Goal: Information Seeking & Learning: Check status

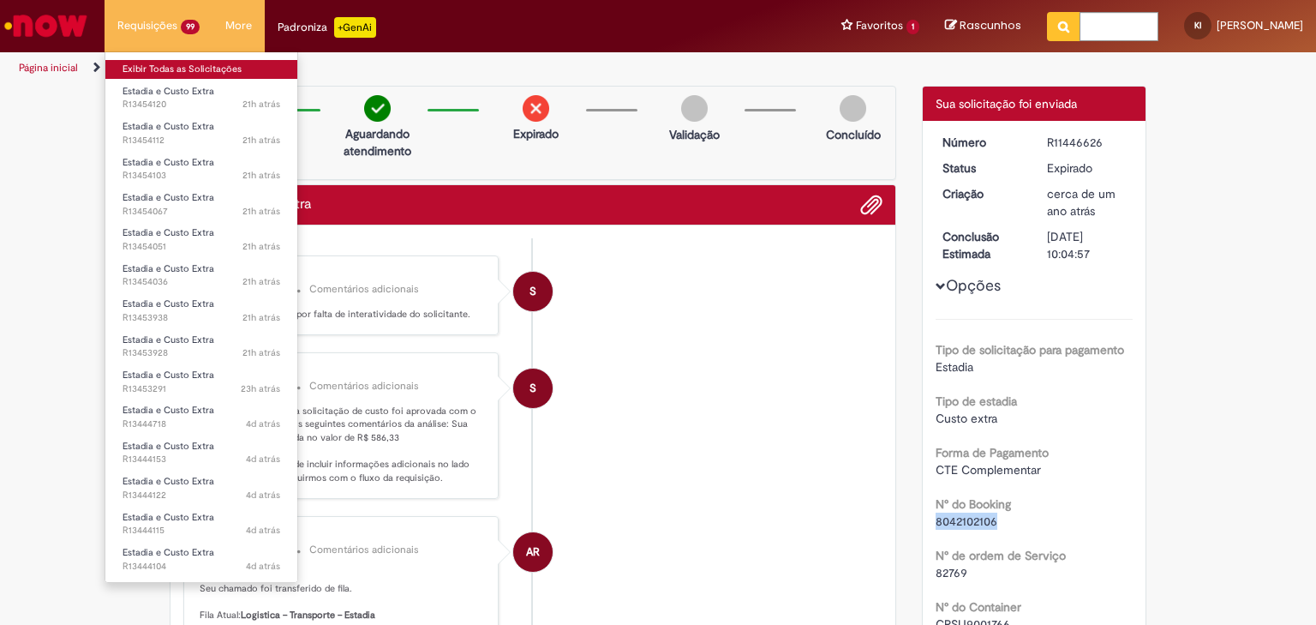
click at [182, 69] on link "Exibir Todas as Solicitações" at bounding box center [201, 69] width 192 height 19
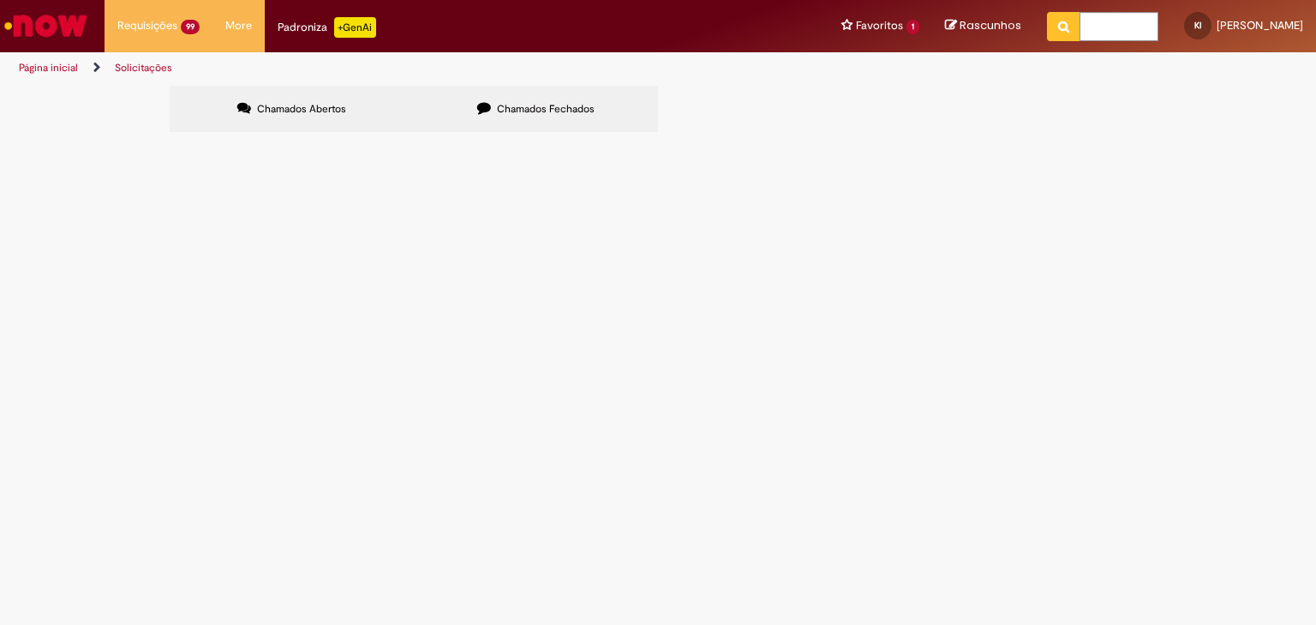
click at [506, 108] on span "Chamados Fechados" at bounding box center [546, 109] width 98 height 14
drag, startPoint x: 892, startPoint y: 170, endPoint x: 904, endPoint y: 175, distance: 12.7
click at [0, 0] on input "Pesquisar" at bounding box center [0, 0] width 0 height 0
paste input "*********"
type input "*********"
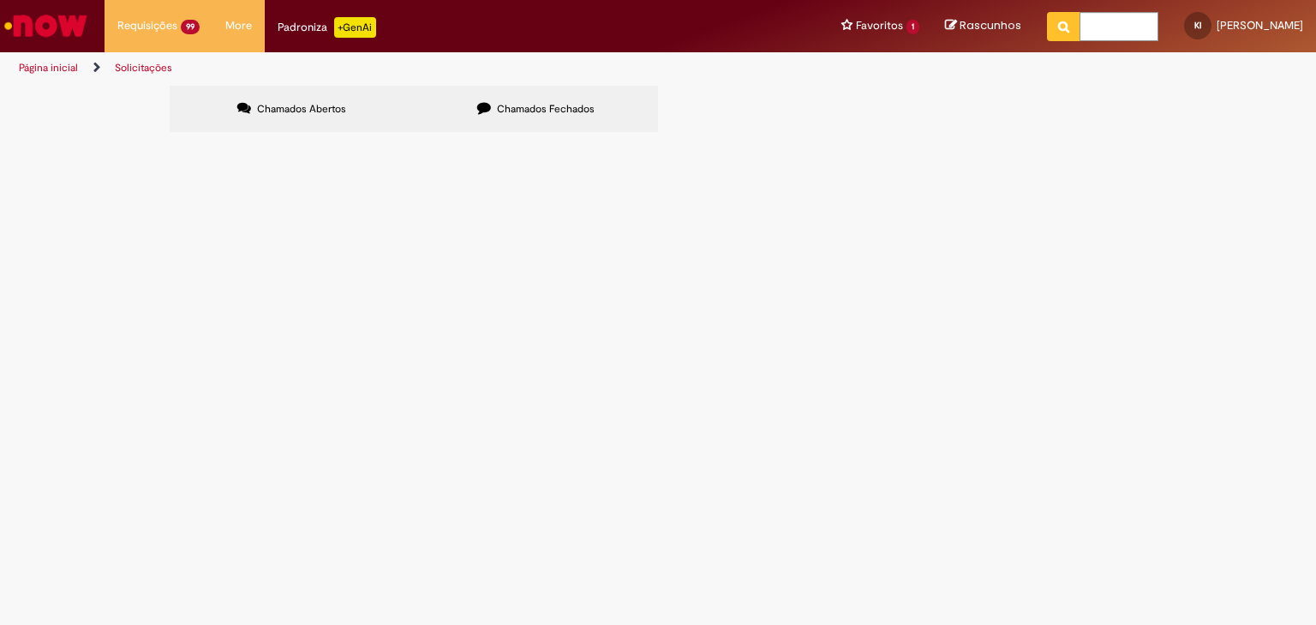
click at [0, 0] on span "Pesquisar" at bounding box center [0, 0] width 0 height 0
click at [0, 0] on span "R11446626" at bounding box center [0, 0] width 0 height 0
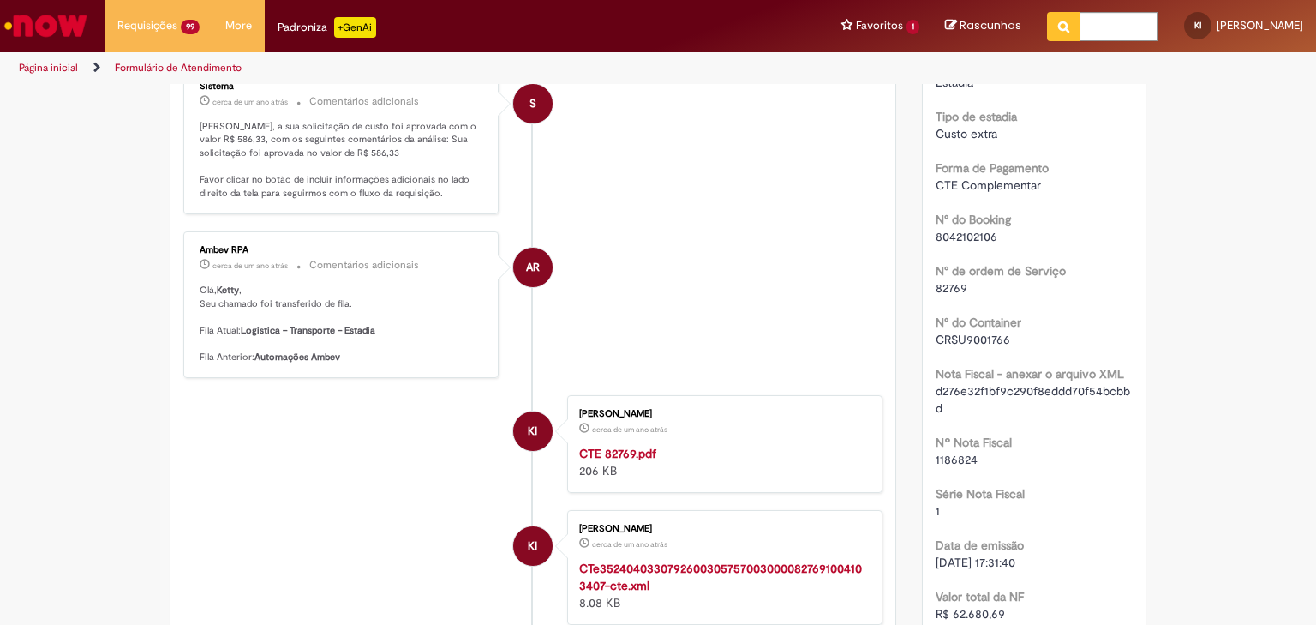
scroll to position [99, 0]
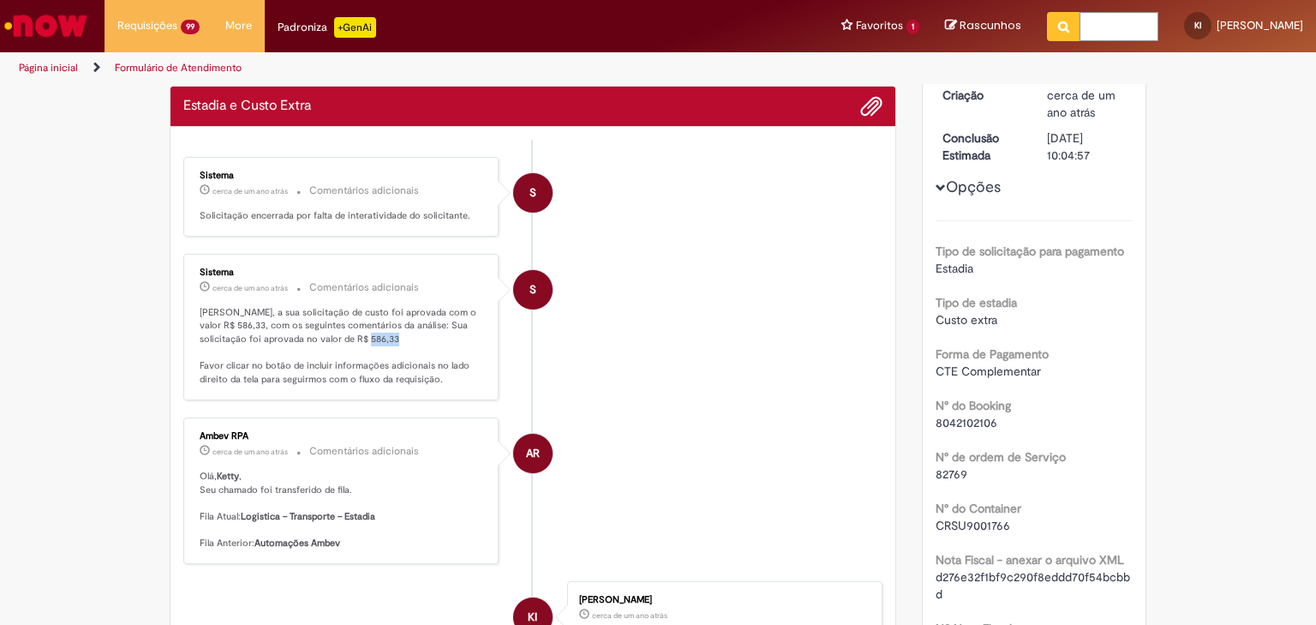
drag, startPoint x: 360, startPoint y: 333, endPoint x: 387, endPoint y: 343, distance: 29.0
click at [387, 343] on p "[PERSON_NAME], a sua solicitação de custo foi aprovada com o valor R$ 586,33, c…" at bounding box center [342, 346] width 285 height 81
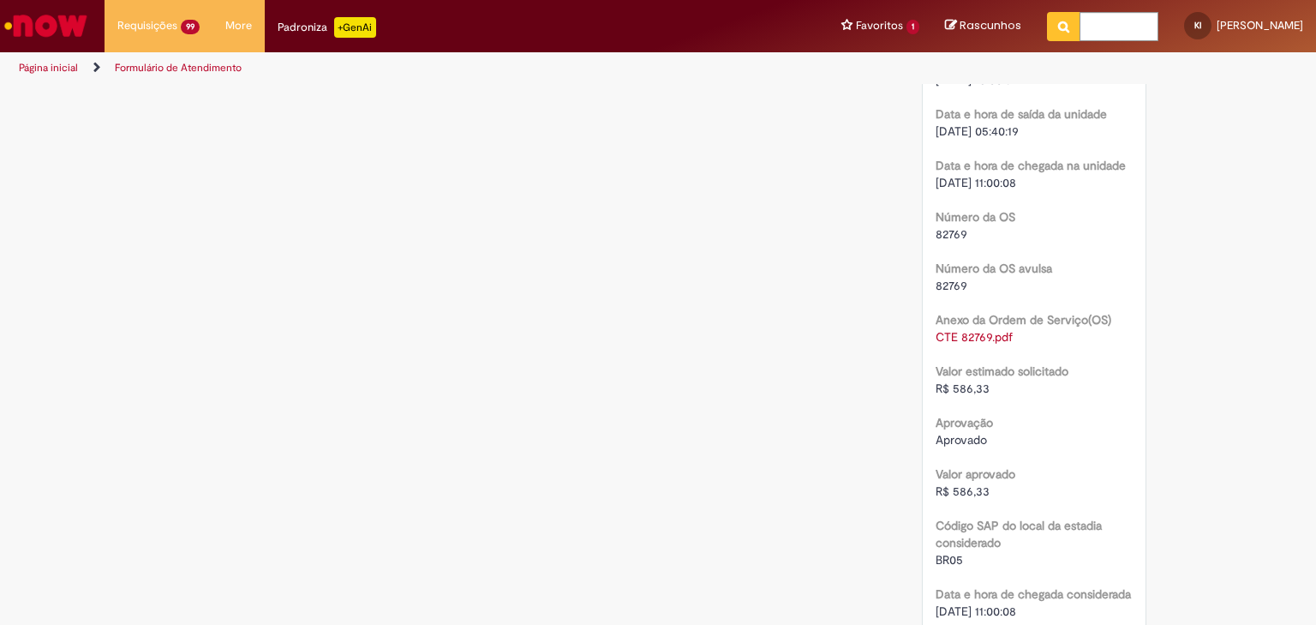
scroll to position [2018, 0]
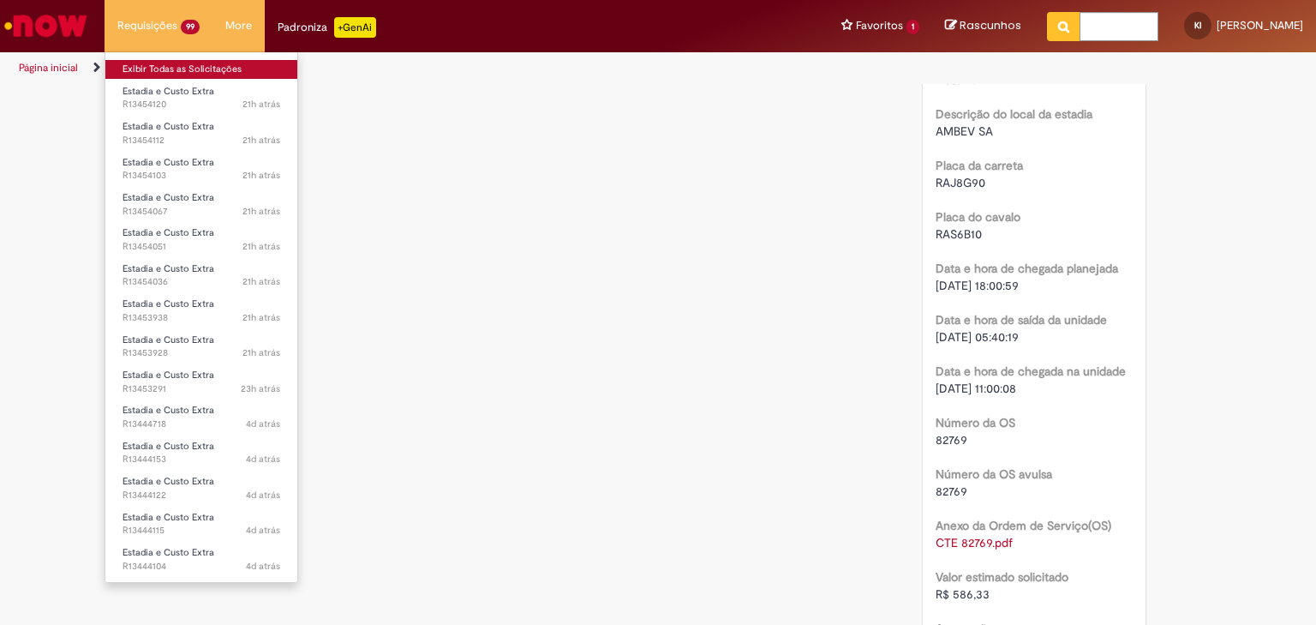
click at [175, 69] on link "Exibir Todas as Solicitações" at bounding box center [201, 69] width 192 height 19
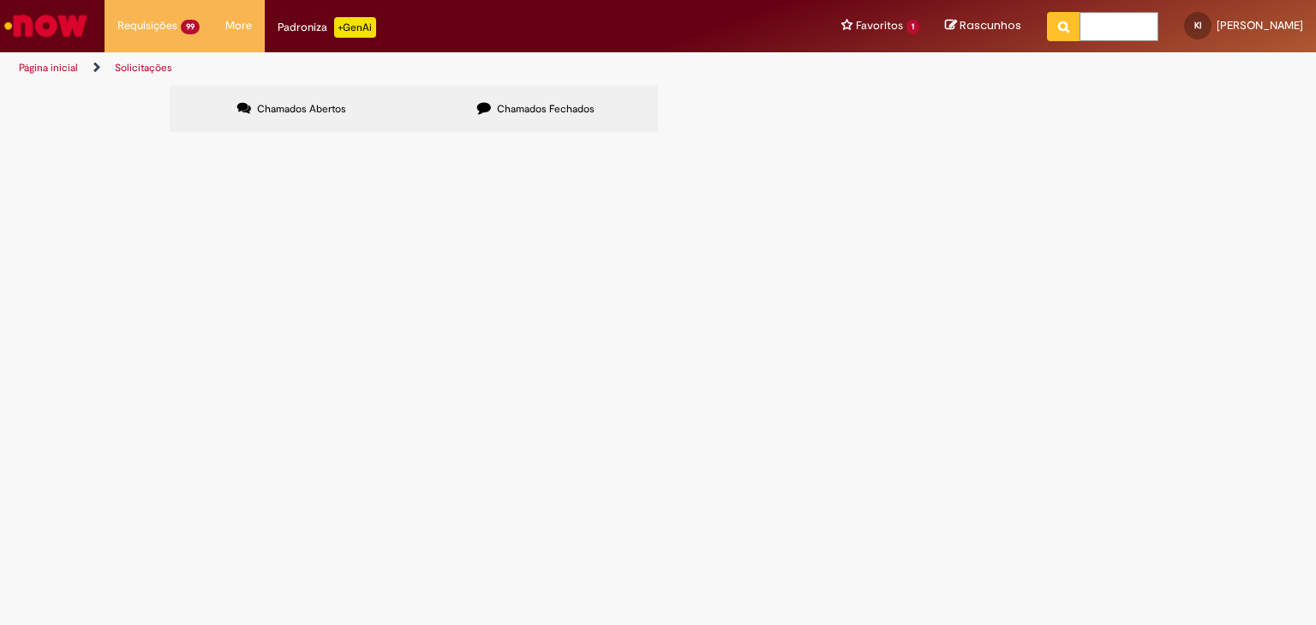
click at [562, 105] on span "Chamados Fechados" at bounding box center [546, 109] width 98 height 14
drag, startPoint x: 917, startPoint y: 173, endPoint x: 983, endPoint y: 187, distance: 68.2
click at [0, 0] on input "Pesquisar" at bounding box center [0, 0] width 0 height 0
paste input "*********"
type input "*********"
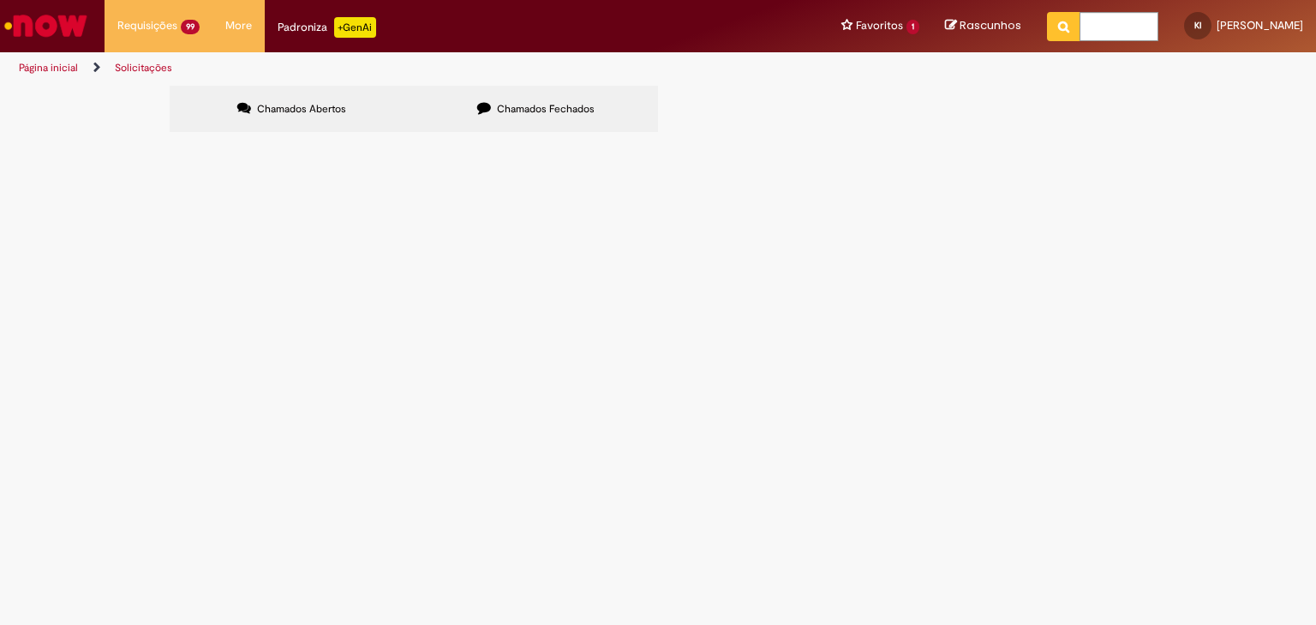
click at [0, 0] on span "Pesquisar" at bounding box center [0, 0] width 0 height 0
click at [0, 0] on span "Estadia e Custo Extra" at bounding box center [0, 0] width 0 height 0
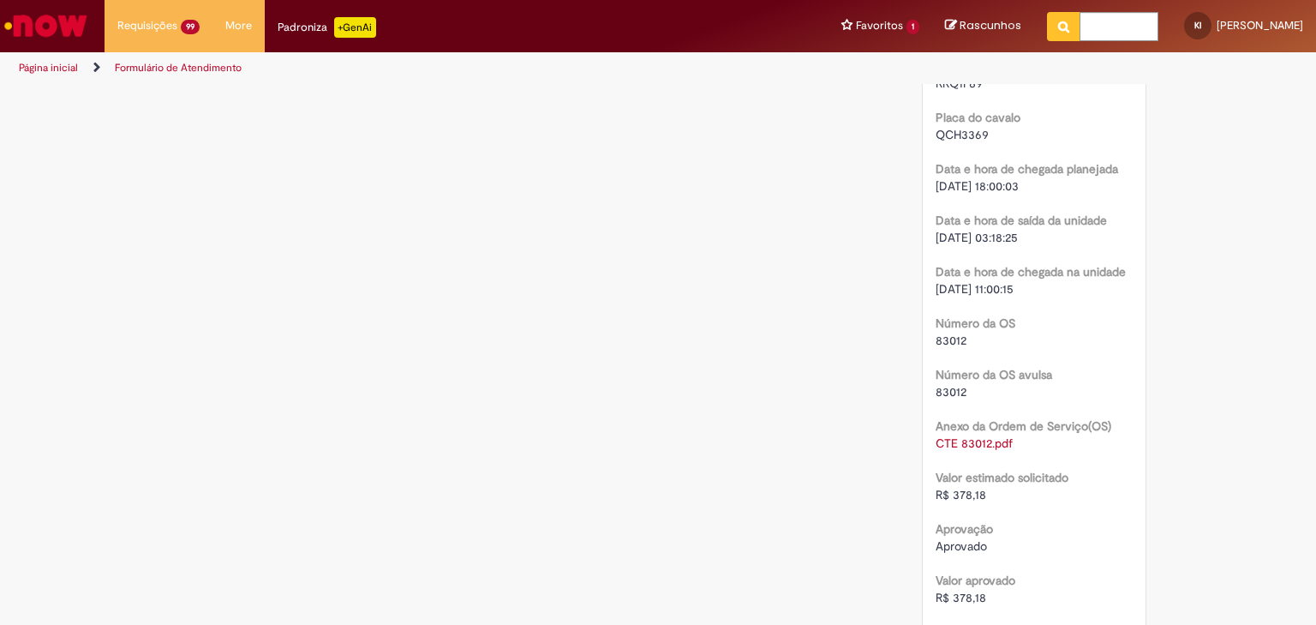
scroll to position [2399, 0]
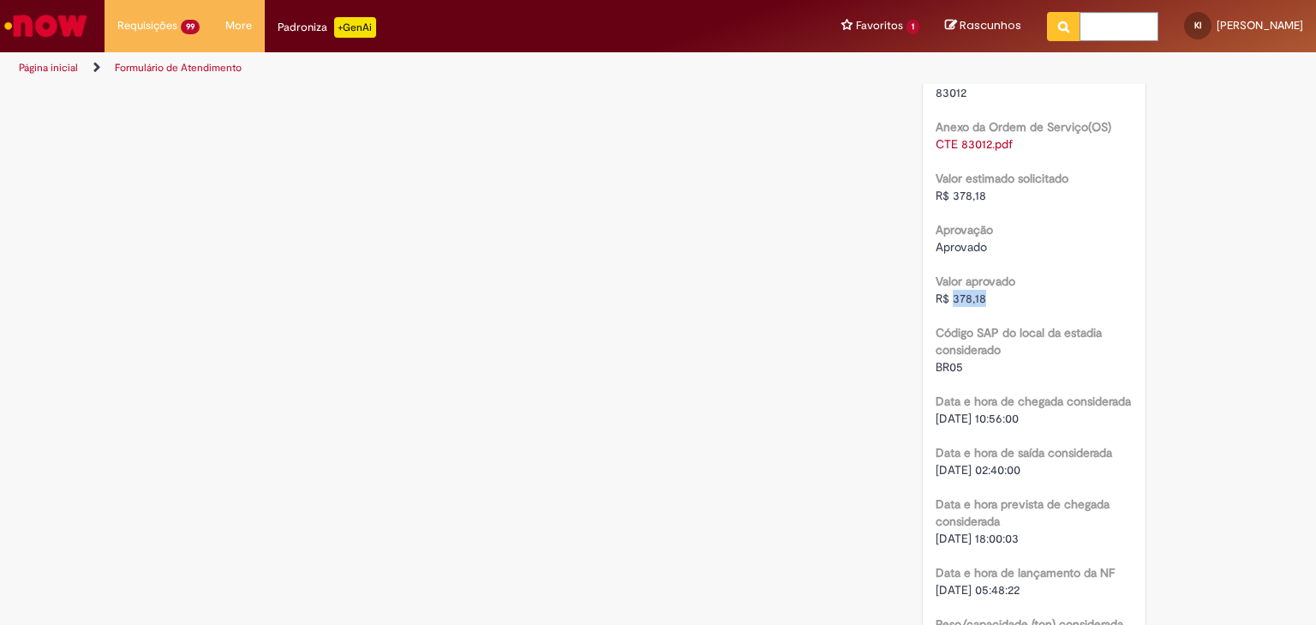
drag, startPoint x: 977, startPoint y: 314, endPoint x: 949, endPoint y: 318, distance: 28.6
click at [949, 306] on span "R$ 378,18" at bounding box center [961, 297] width 51 height 15
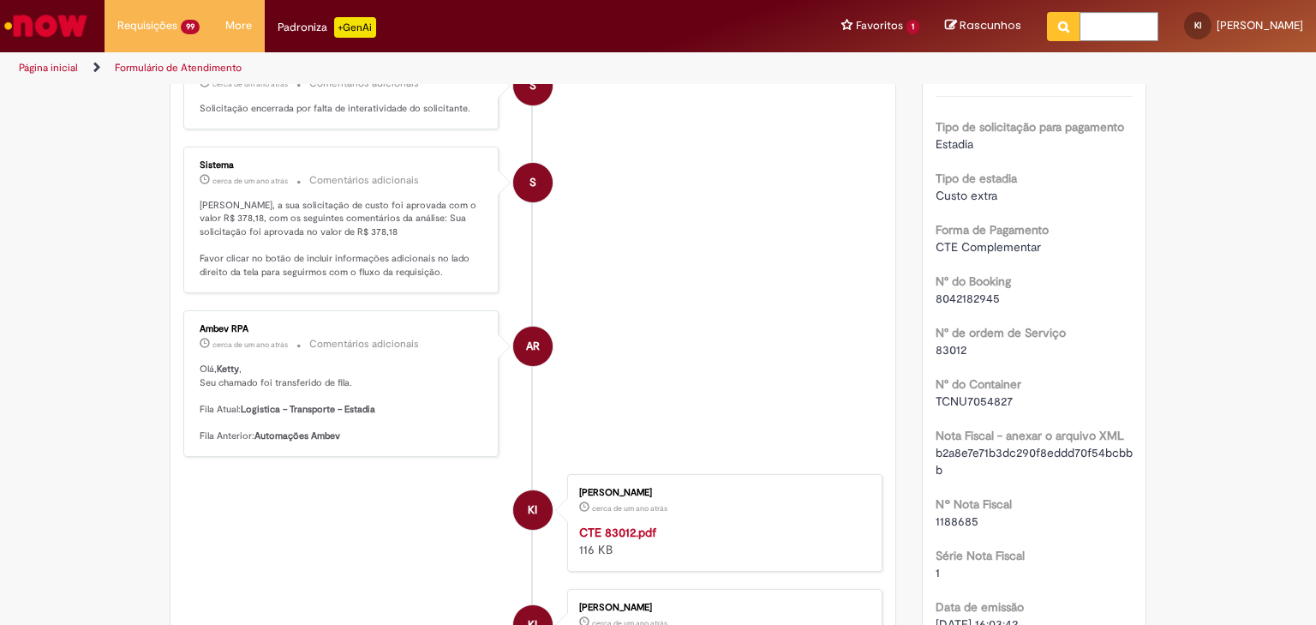
scroll to position [69, 0]
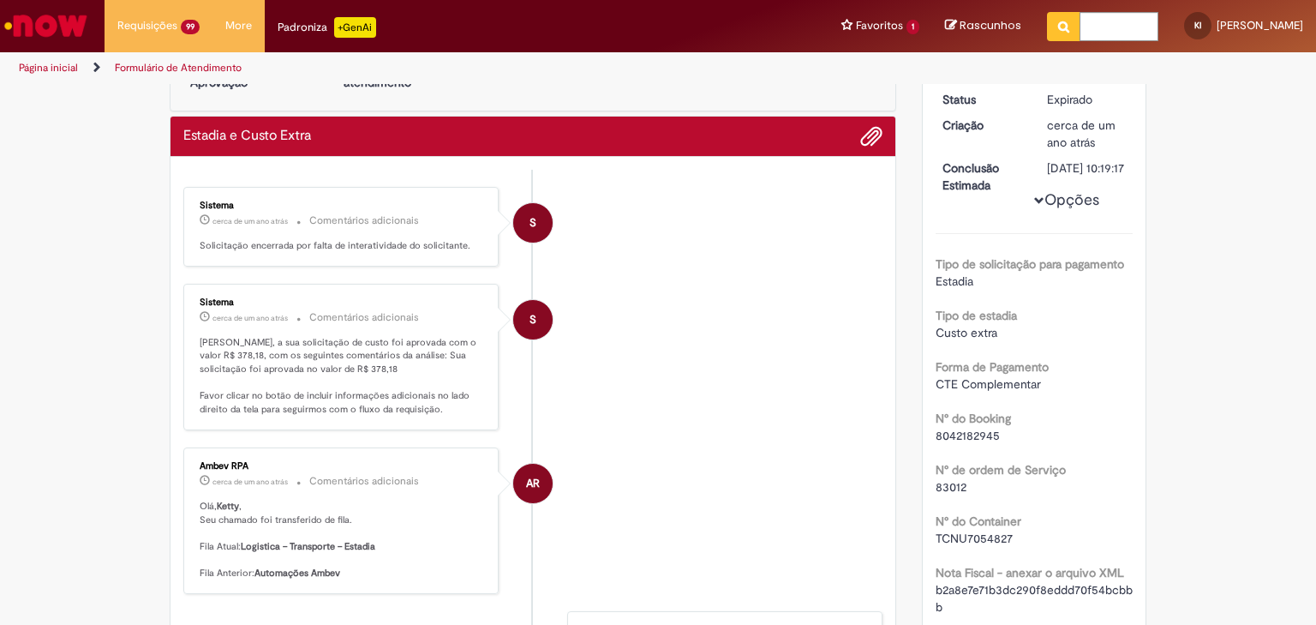
click at [980, 443] on span "8042182945" at bounding box center [968, 434] width 64 height 15
copy span "8042182945"
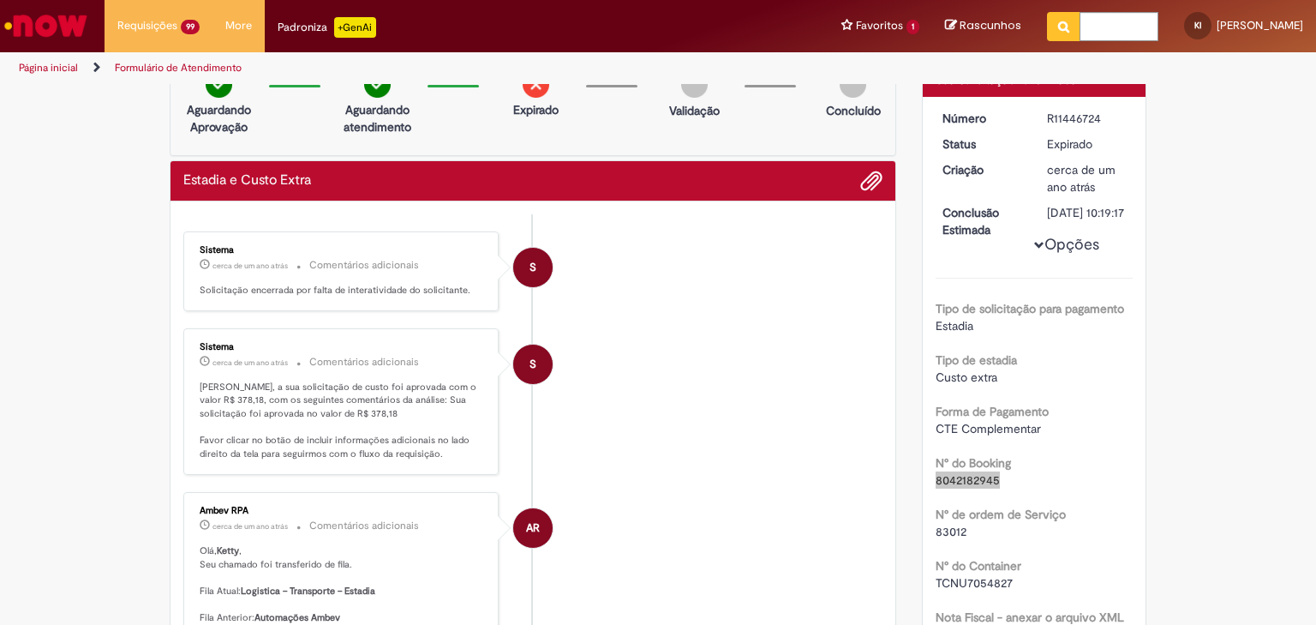
scroll to position [0, 0]
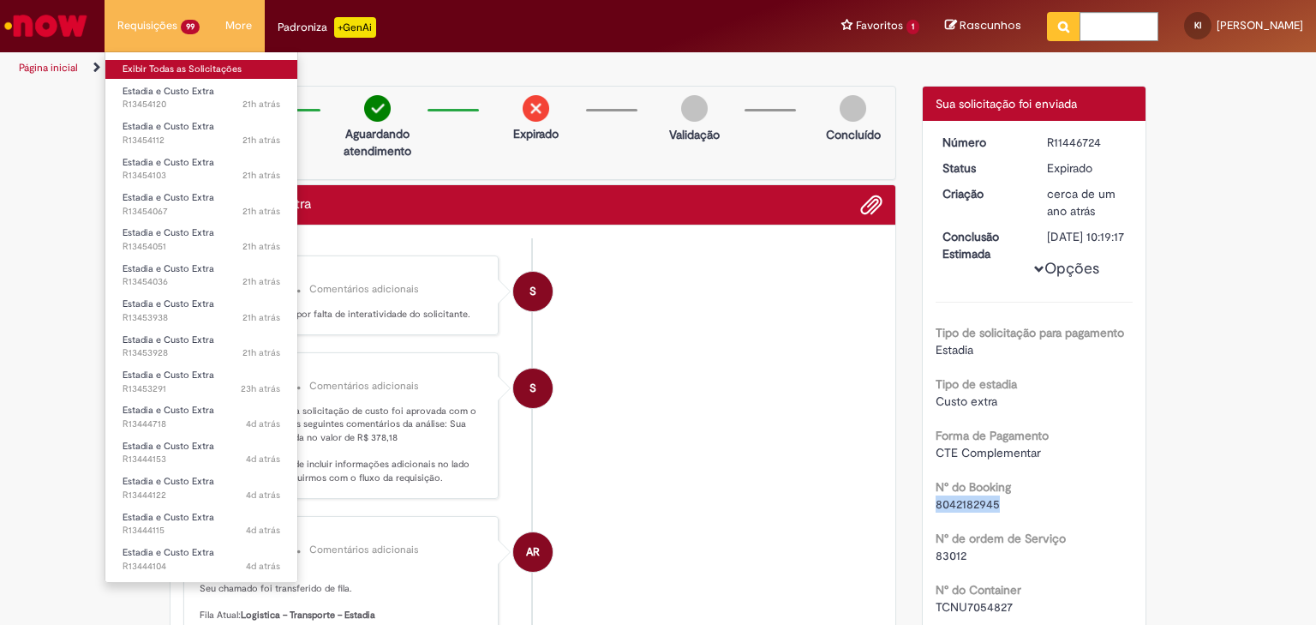
click at [162, 75] on link "Exibir Todas as Solicitações" at bounding box center [201, 69] width 192 height 19
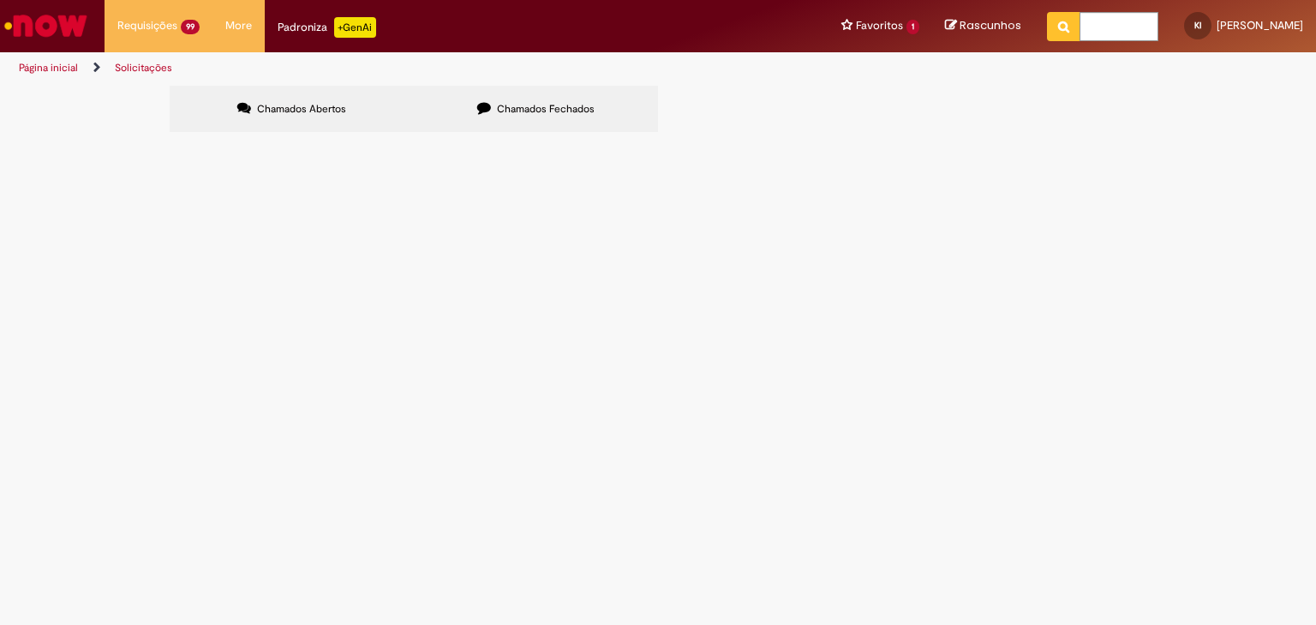
click at [0, 0] on input "Pesquisar" at bounding box center [0, 0] width 0 height 0
drag, startPoint x: 589, startPoint y: 105, endPoint x: 912, endPoint y: 182, distance: 331.9
click at [590, 105] on span "Chamados Fechados" at bounding box center [546, 109] width 98 height 14
click at [0, 0] on input "Pesquisar" at bounding box center [0, 0] width 0 height 0
paste input "*********"
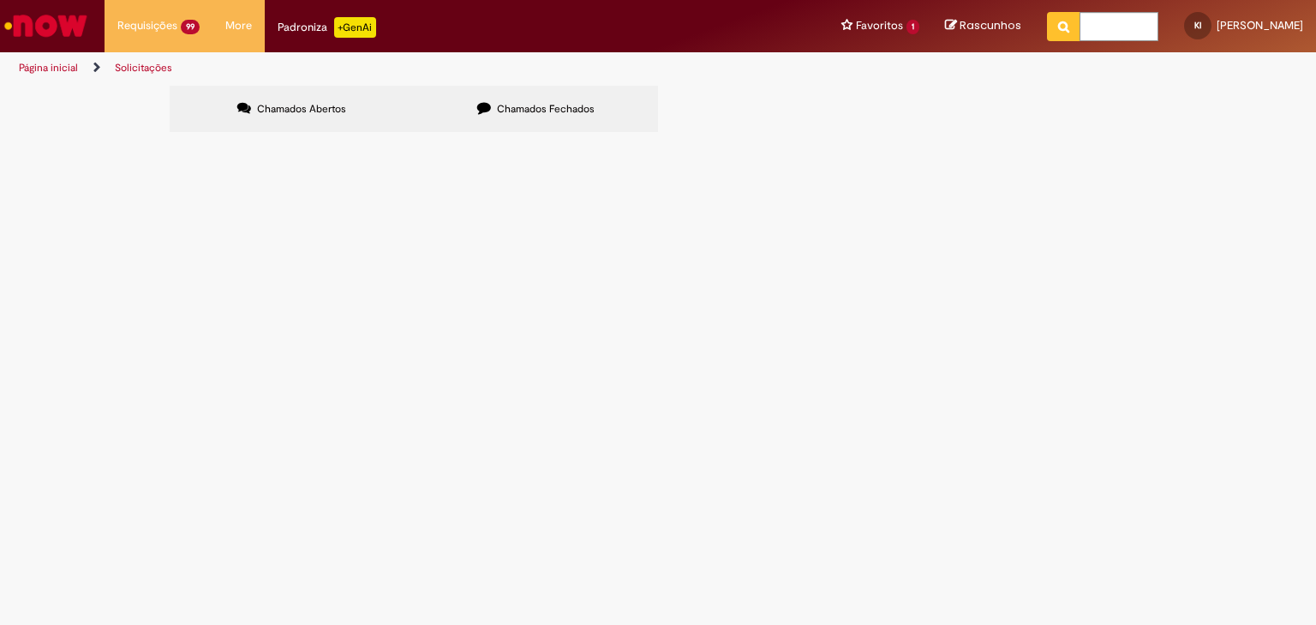
type input "*********"
click at [0, 0] on button "Pesquisar" at bounding box center [0, 0] width 0 height 0
click at [0, 0] on span "Estadia e Custo Extra" at bounding box center [0, 0] width 0 height 0
click at [386, 241] on main "Solicitações Chamados Abertos Chamados Fechados Itens solicitados Exportar como…" at bounding box center [658, 355] width 1316 height 540
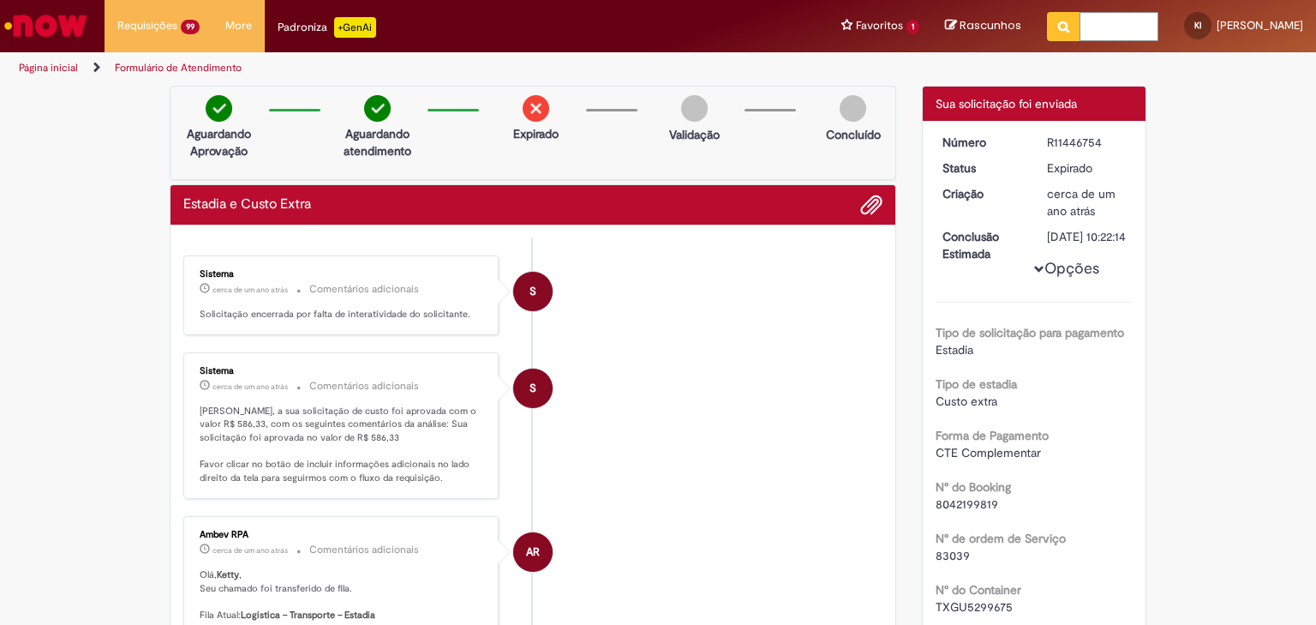
click at [965, 511] on span "8042199819" at bounding box center [967, 503] width 63 height 15
copy span "8042199819"
click at [1109, 447] on div "Forma de Pagamento CTE Complementar" at bounding box center [1035, 441] width 198 height 39
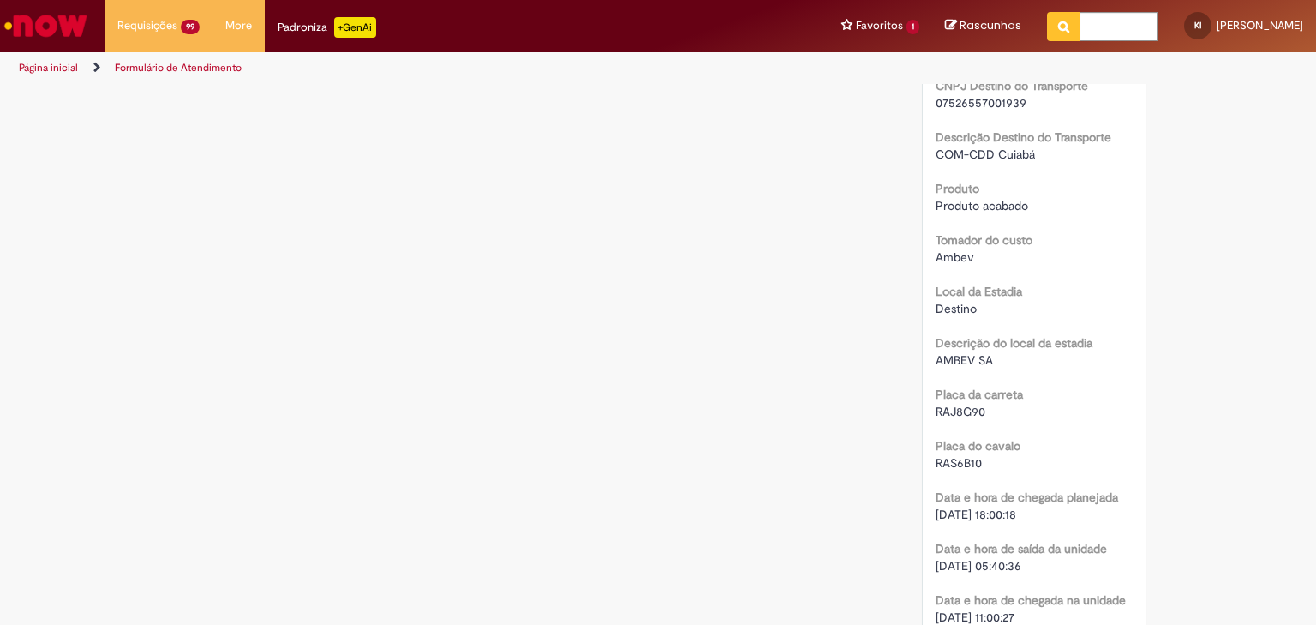
scroll to position [1508, 0]
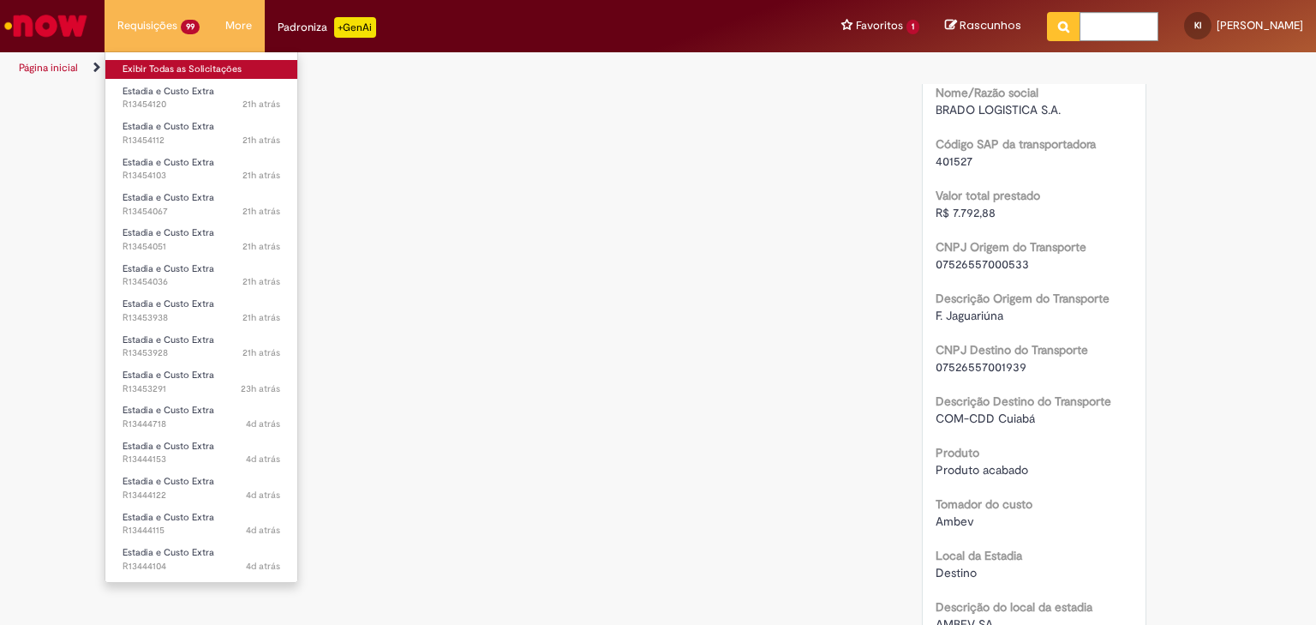
click at [173, 67] on link "Exibir Todas as Solicitações" at bounding box center [201, 69] width 192 height 19
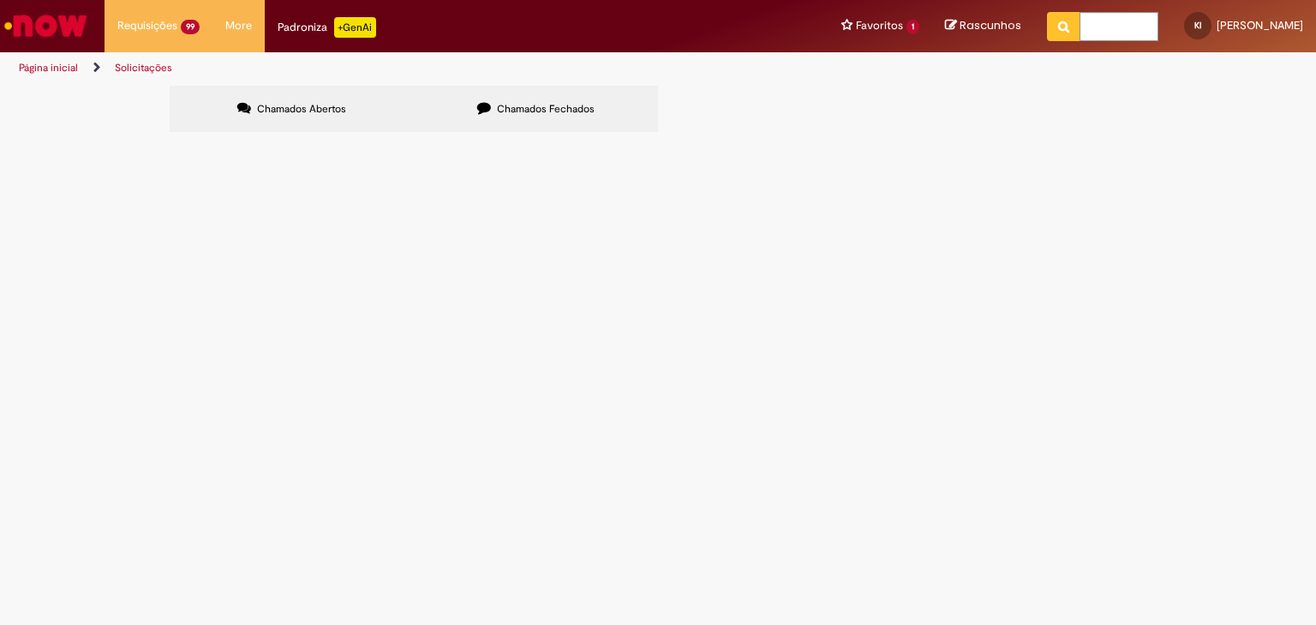
click at [589, 100] on label "Chamados Fechados" at bounding box center [536, 109] width 244 height 46
drag, startPoint x: 913, startPoint y: 184, endPoint x: 971, endPoint y: 186, distance: 57.4
click at [0, 0] on input "Pesquisar" at bounding box center [0, 0] width 0 height 0
paste input "*********"
type input "*********"
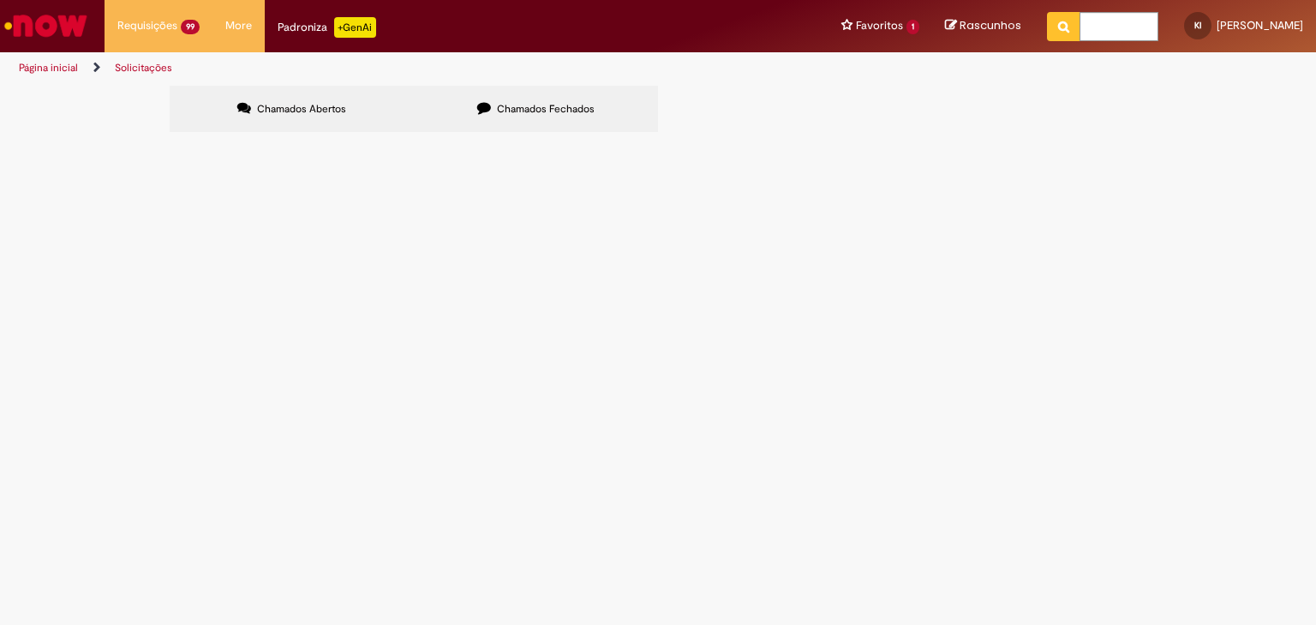
click at [0, 0] on span "Pesquisar" at bounding box center [0, 0] width 0 height 0
click at [0, 0] on span "Estadia e Custo Extra" at bounding box center [0, 0] width 0 height 0
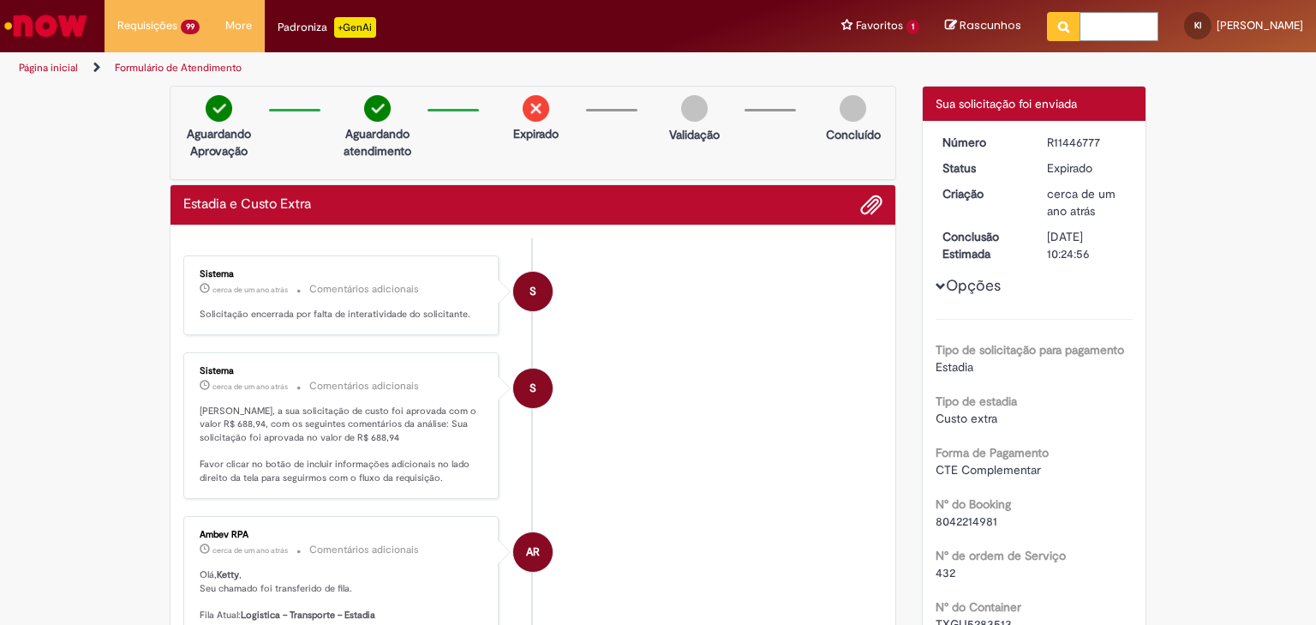
click at [973, 513] on span "8042214981" at bounding box center [967, 520] width 62 height 15
click at [969, 517] on span "8042214981" at bounding box center [967, 520] width 62 height 15
copy span "8042214981"
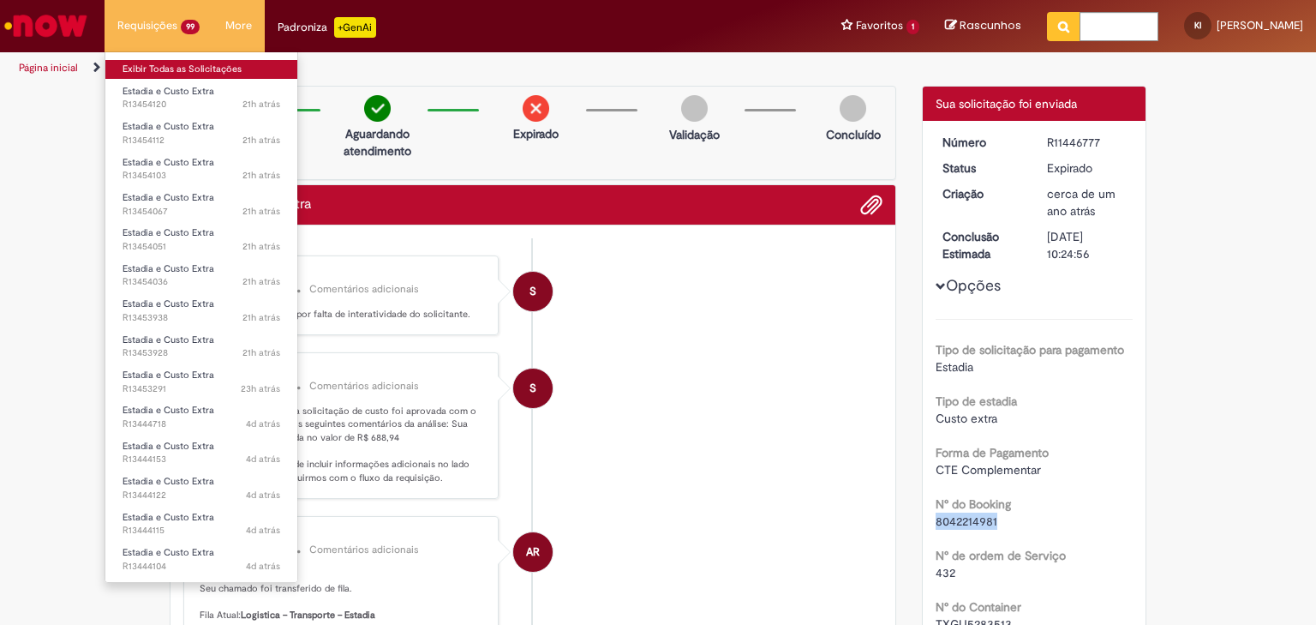
click at [176, 66] on link "Exibir Todas as Solicitações" at bounding box center [201, 69] width 192 height 19
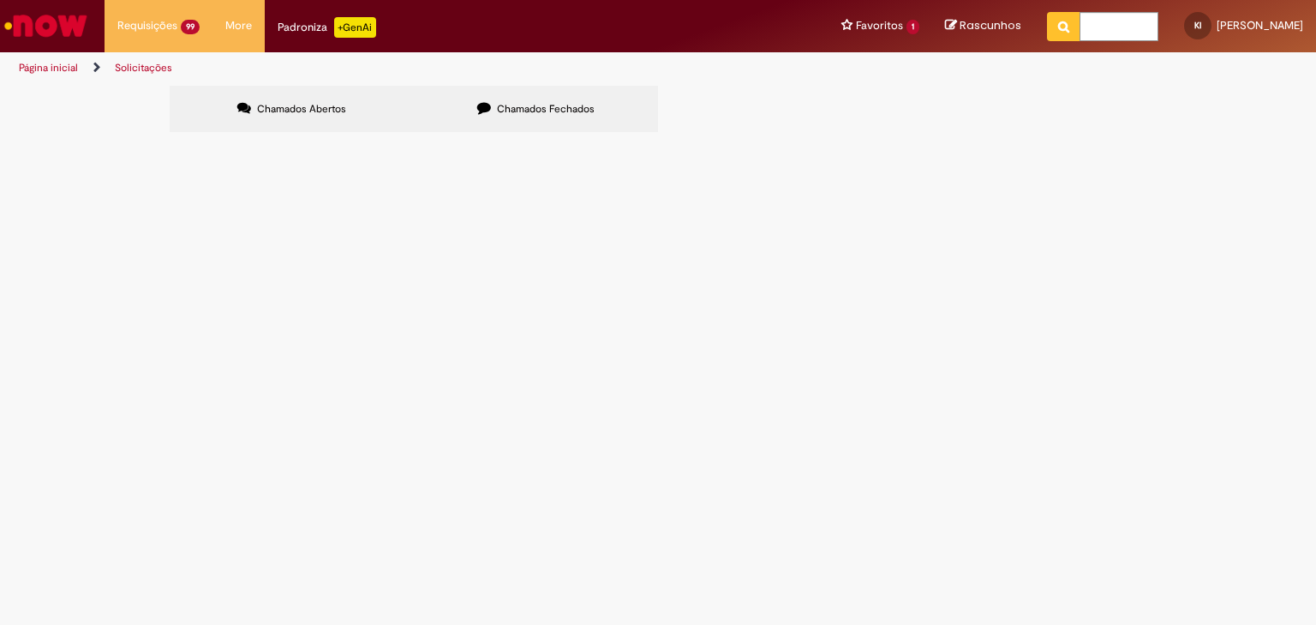
click at [0, 0] on input "Pesquisar" at bounding box center [0, 0] width 0 height 0
paste input "*********"
type input "*********"
drag, startPoint x: 947, startPoint y: 177, endPoint x: 720, endPoint y: 135, distance: 231.0
click at [0, 0] on input "Pesquisar" at bounding box center [0, 0] width 0 height 0
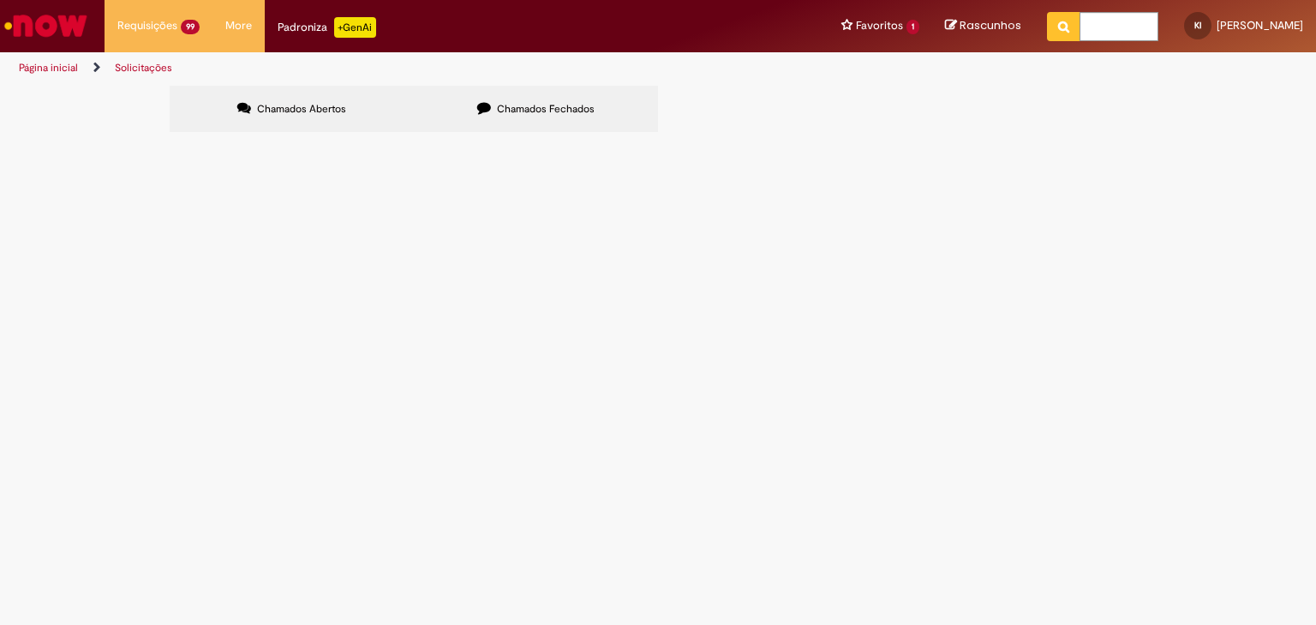
click at [572, 107] on span "Chamados Fechados" at bounding box center [546, 109] width 98 height 14
click at [0, 0] on input "Pesquisar" at bounding box center [0, 0] width 0 height 0
paste input "*********"
click at [0, 0] on input "*********" at bounding box center [0, 0] width 0 height 0
type input "*********"
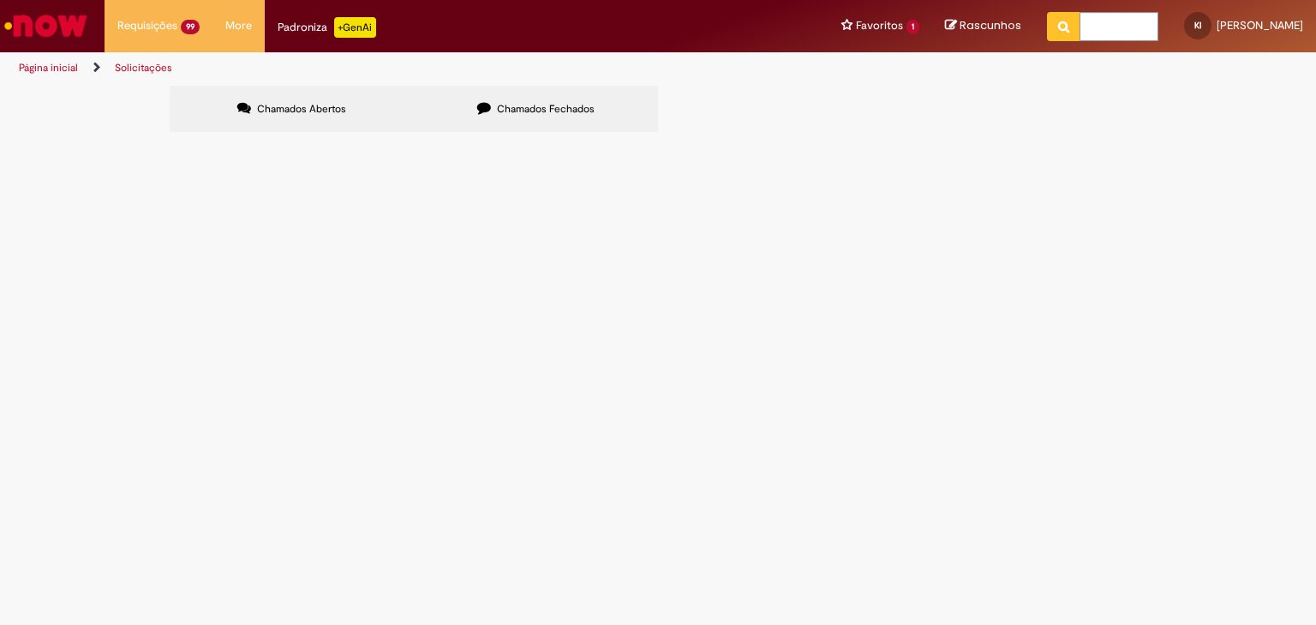
click at [0, 0] on span "Pesquisar" at bounding box center [0, 0] width 0 height 0
click at [0, 0] on span "Estadia e Custo Extra" at bounding box center [0, 0] width 0 height 0
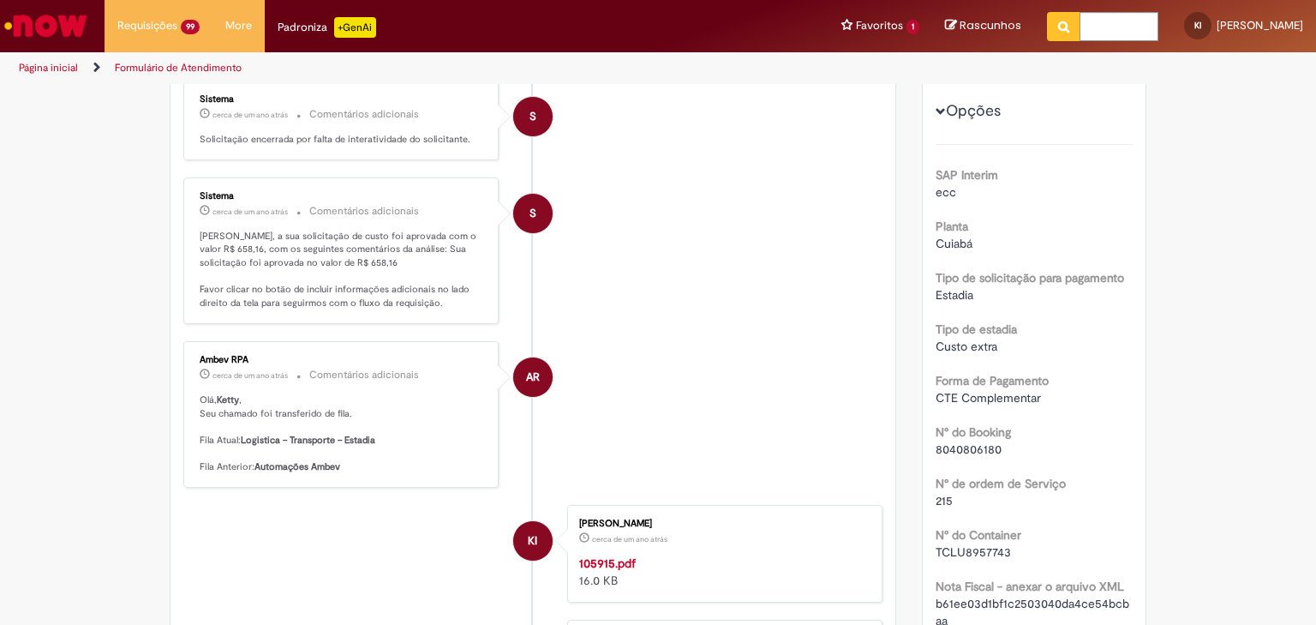
scroll to position [206, 0]
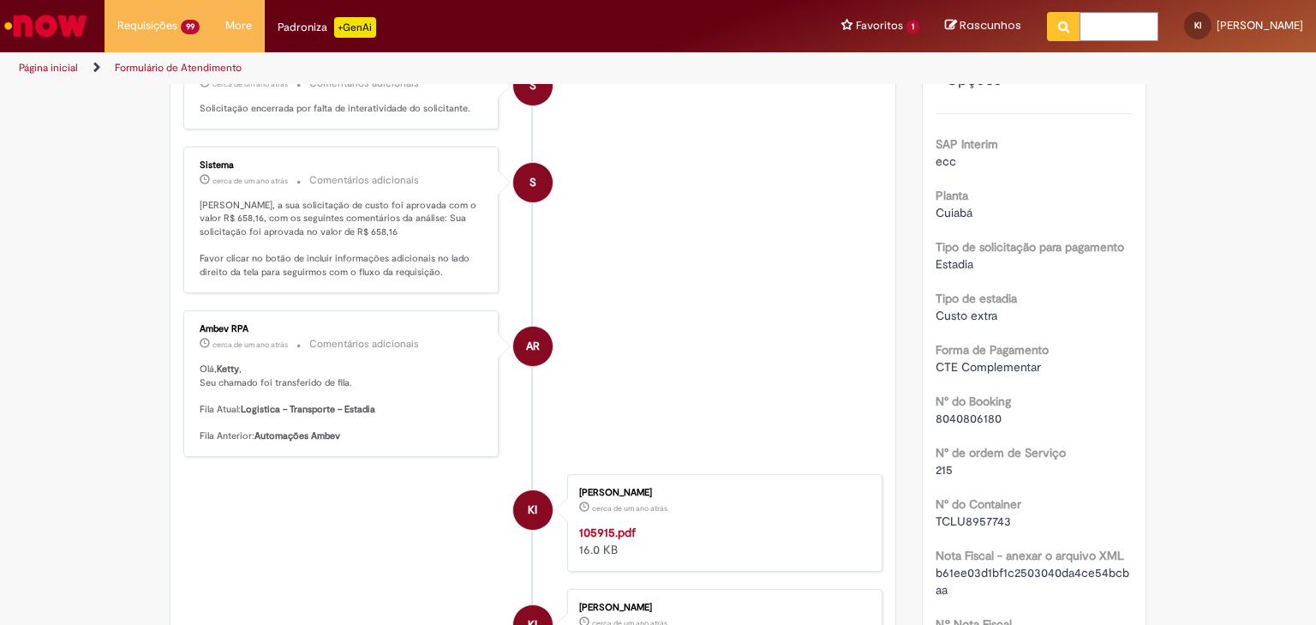
click at [976, 418] on span "8040806180" at bounding box center [969, 417] width 66 height 15
copy span "8040806180"
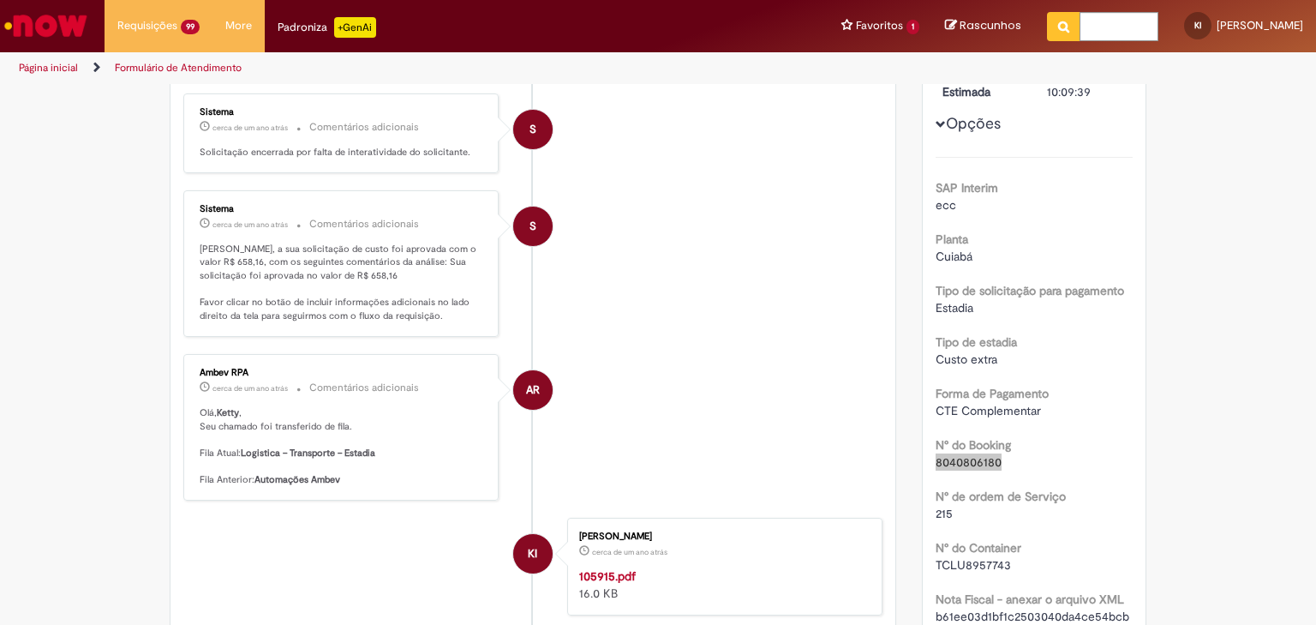
scroll to position [0, 0]
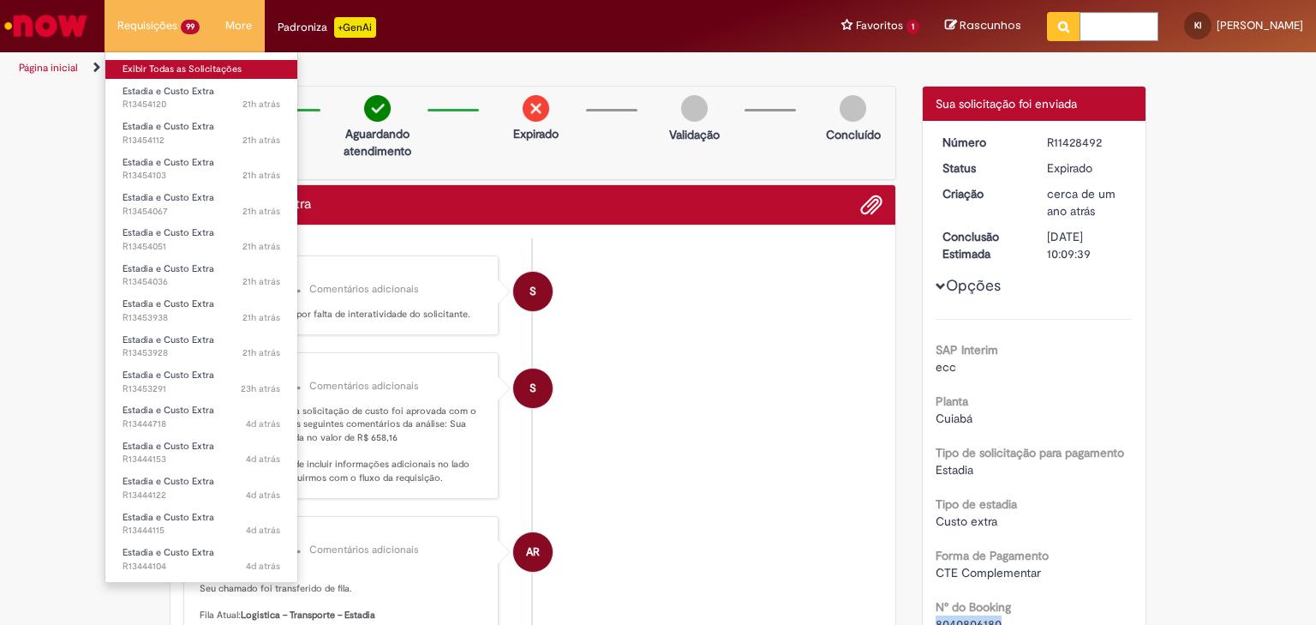
drag, startPoint x: 164, startPoint y: 63, endPoint x: 195, endPoint y: 70, distance: 31.8
click at [164, 63] on link "Exibir Todas as Solicitações" at bounding box center [201, 69] width 192 height 19
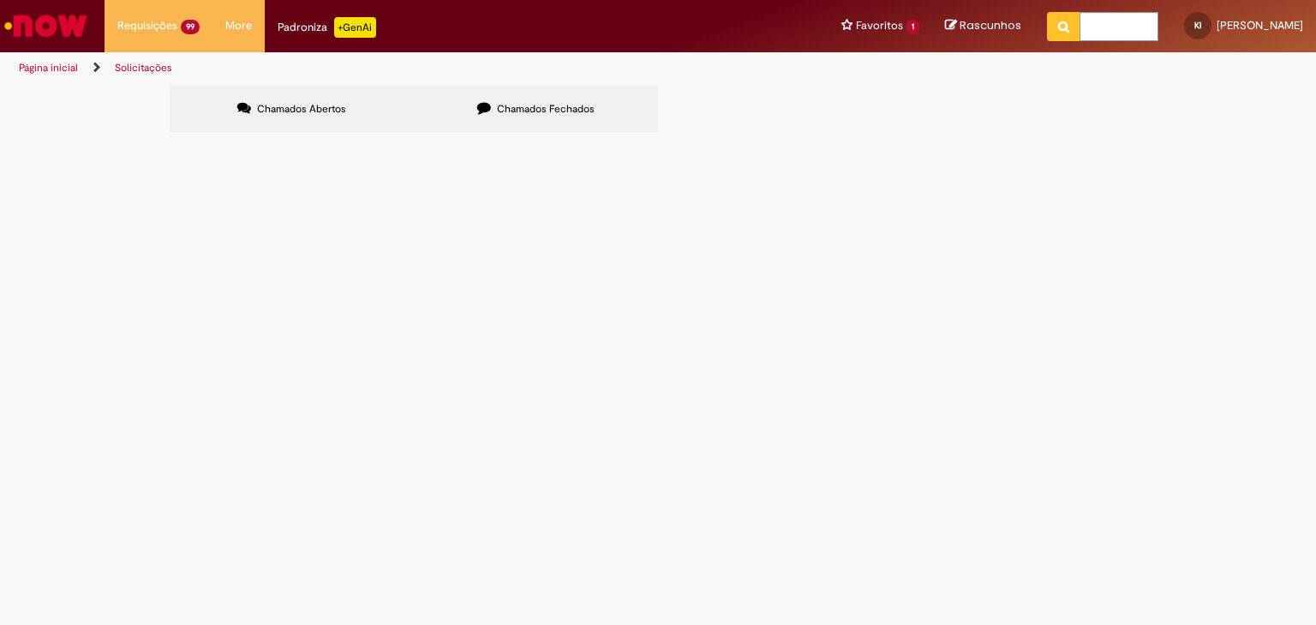
drag, startPoint x: 525, startPoint y: 110, endPoint x: 667, endPoint y: 138, distance: 145.0
click at [528, 108] on span "Chamados Fechados" at bounding box center [546, 109] width 98 height 14
click at [511, 103] on span "Chamados Fechados" at bounding box center [546, 109] width 98 height 14
drag, startPoint x: 913, startPoint y: 171, endPoint x: 922, endPoint y: 176, distance: 9.6
click at [0, 0] on input "Pesquisar" at bounding box center [0, 0] width 0 height 0
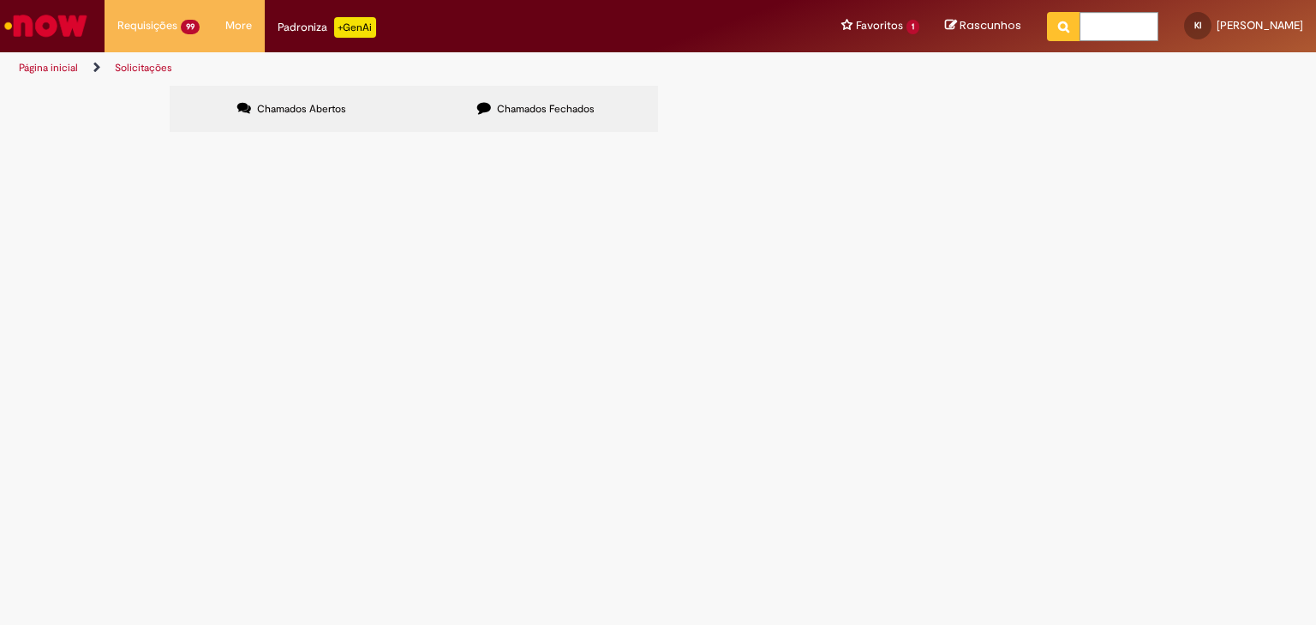
paste input "*********"
type input "*********"
click at [0, 0] on button "Pesquisar" at bounding box center [0, 0] width 0 height 0
click at [0, 0] on span "Estadia e Custo Extra" at bounding box center [0, 0] width 0 height 0
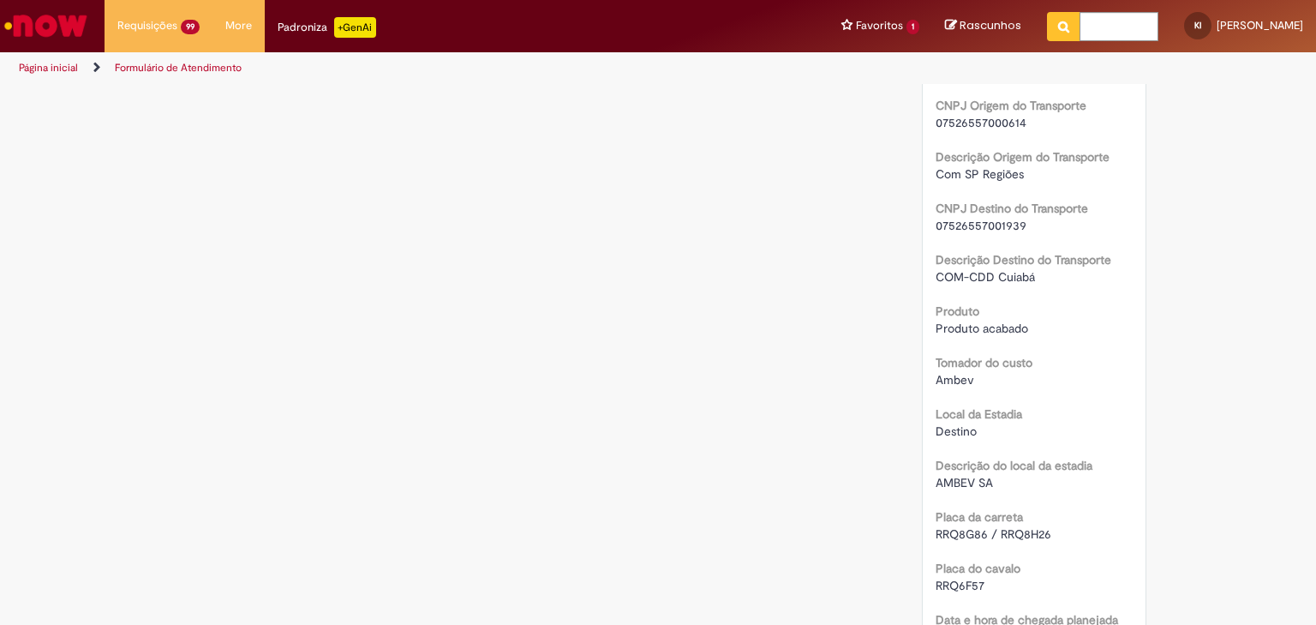
scroll to position [1743, 0]
